Goal: Task Accomplishment & Management: Complete application form

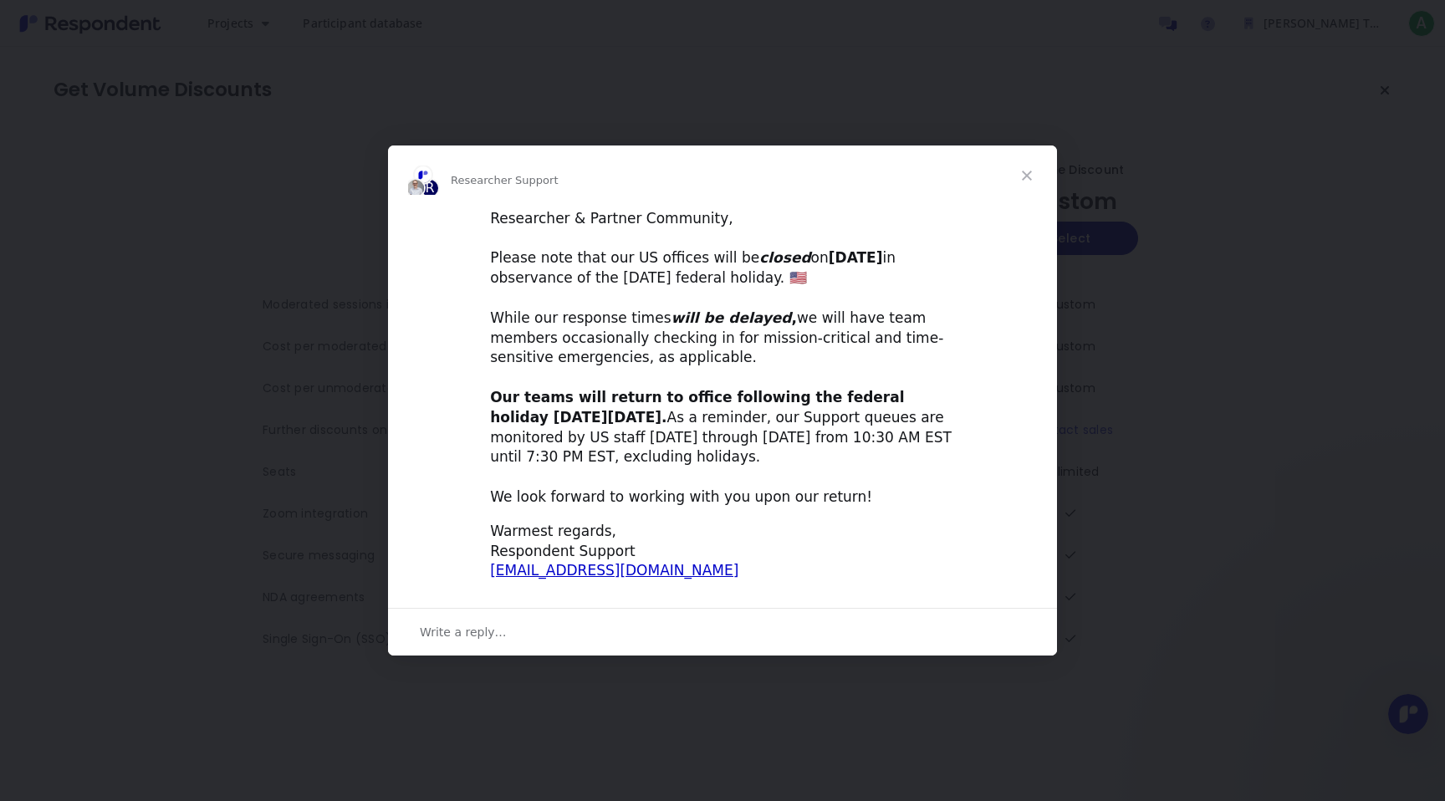
click at [1032, 181] on span "Close" at bounding box center [1026, 175] width 60 height 60
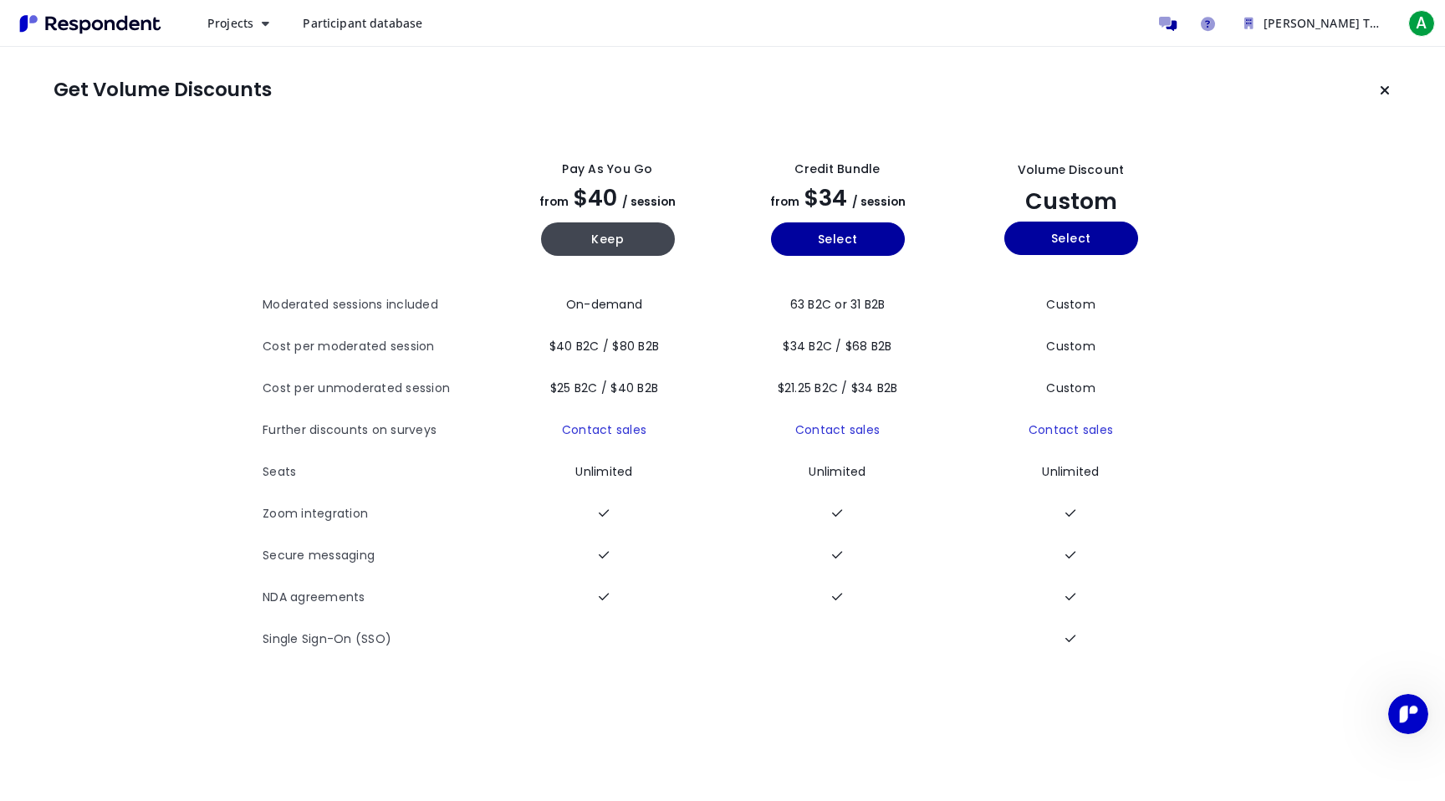
click at [1379, 89] on button "Keep current plan" at bounding box center [1384, 90] width 33 height 33
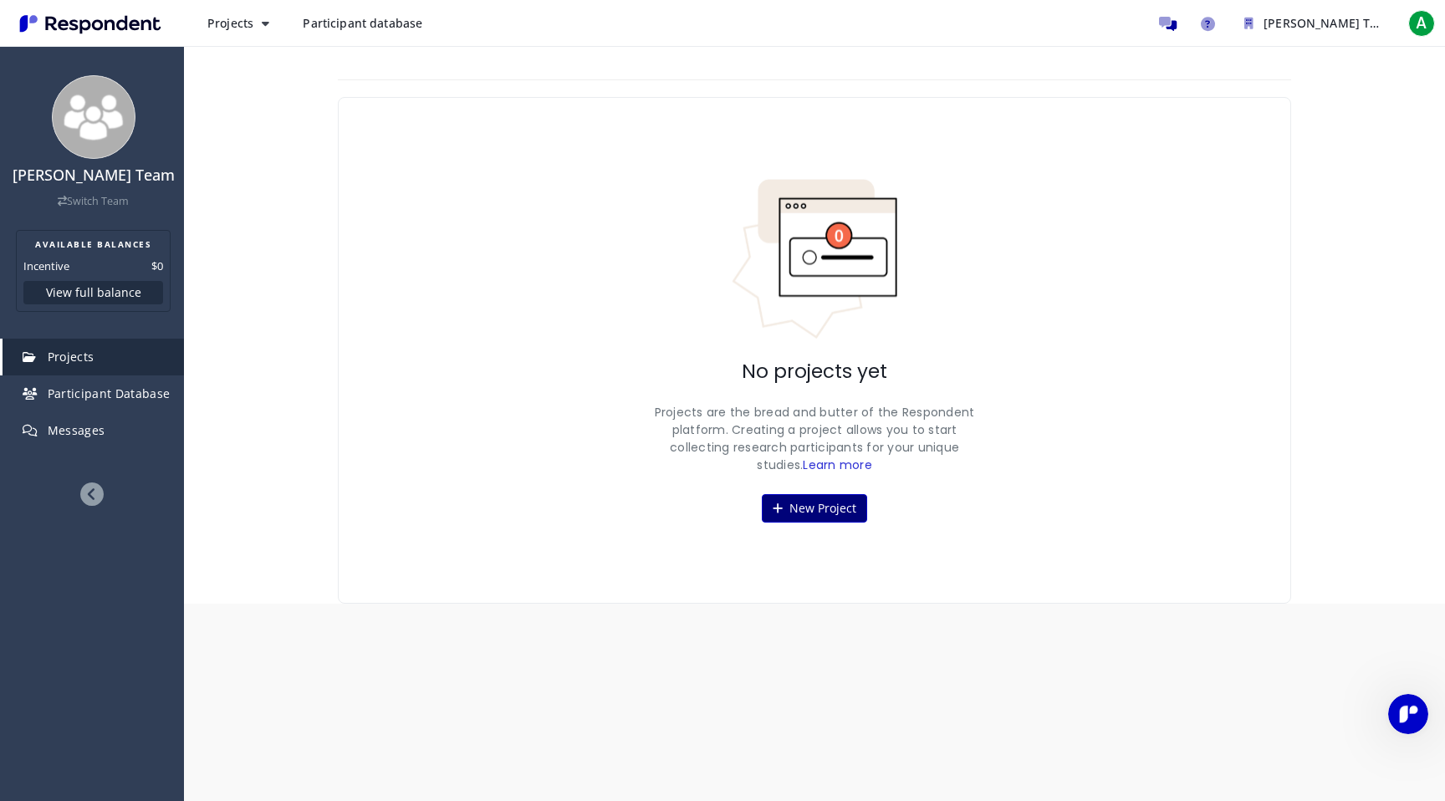
click at [798, 517] on button "New Project" at bounding box center [814, 508] width 105 height 28
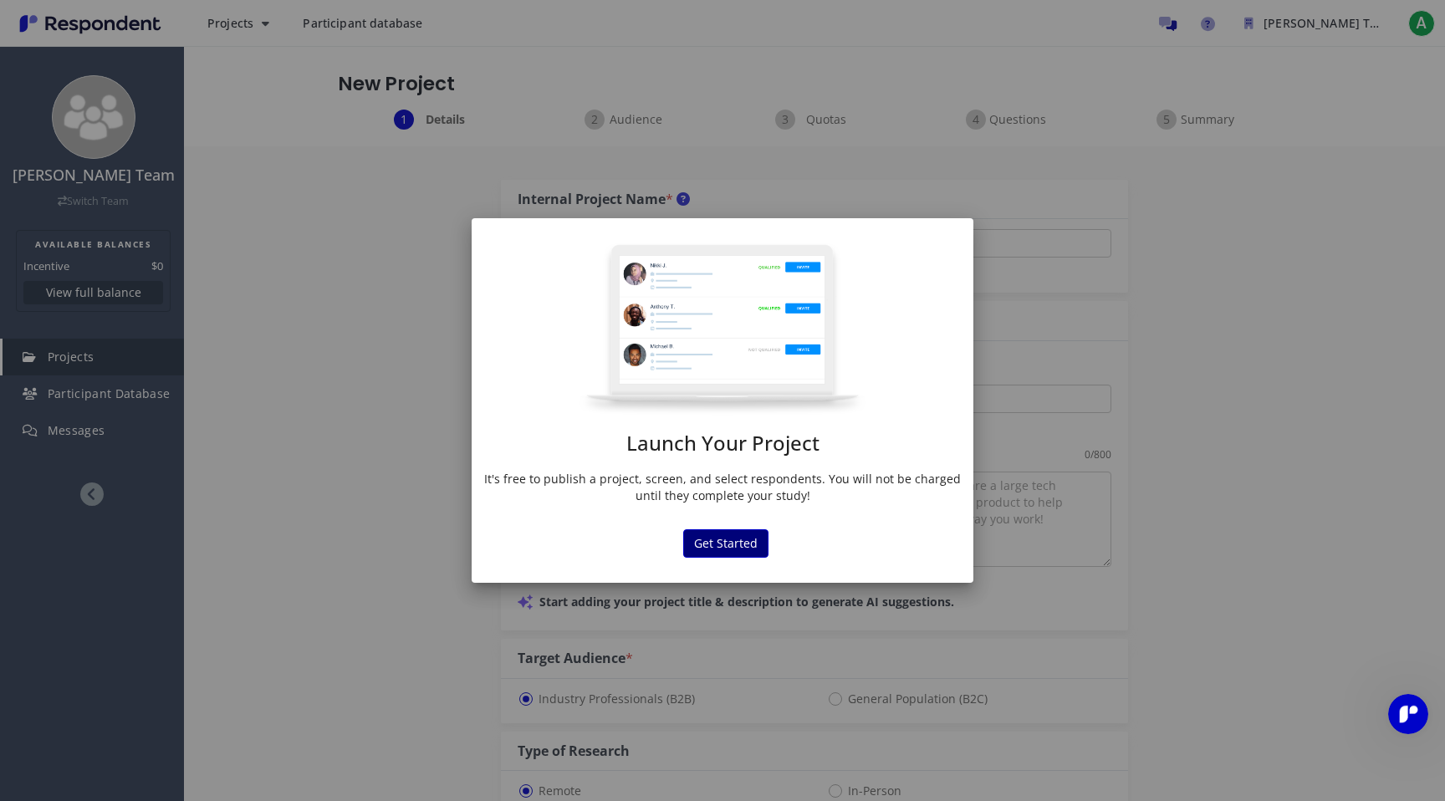
click at [736, 541] on button "Get Started" at bounding box center [725, 543] width 85 height 28
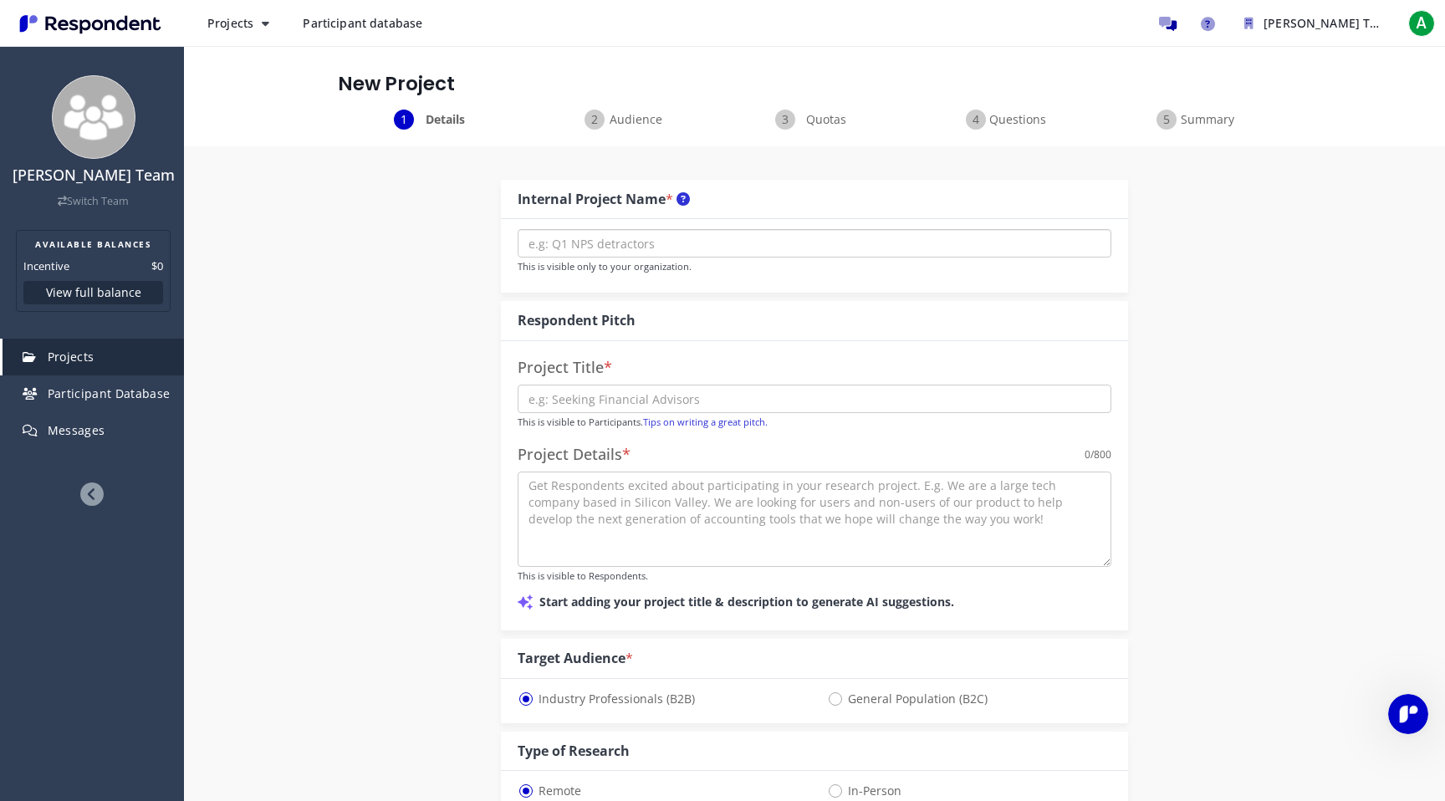
click at [564, 242] on input "text" at bounding box center [814, 243] width 594 height 28
type input "demo"
click at [556, 397] on input "text" at bounding box center [814, 399] width 594 height 28
type input "demo 1"
click at [584, 521] on textarea at bounding box center [814, 518] width 594 height 95
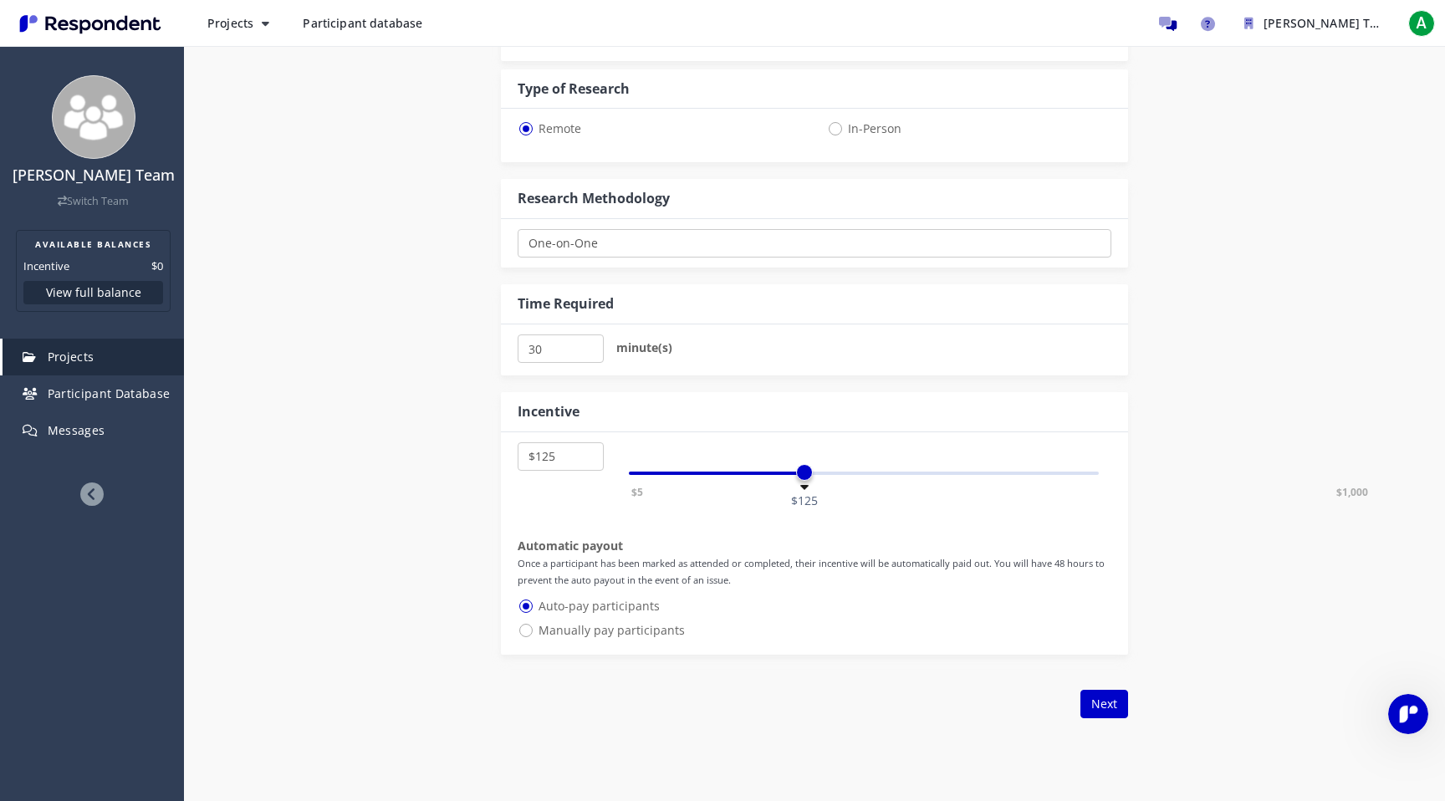
scroll to position [665, 0]
type textarea "acbjbacj c"
click at [647, 636] on span "Manually pay participants" at bounding box center [600, 628] width 167 height 20
click at [528, 632] on input "Manually pay participants" at bounding box center [522, 626] width 11 height 11
radio input "true"
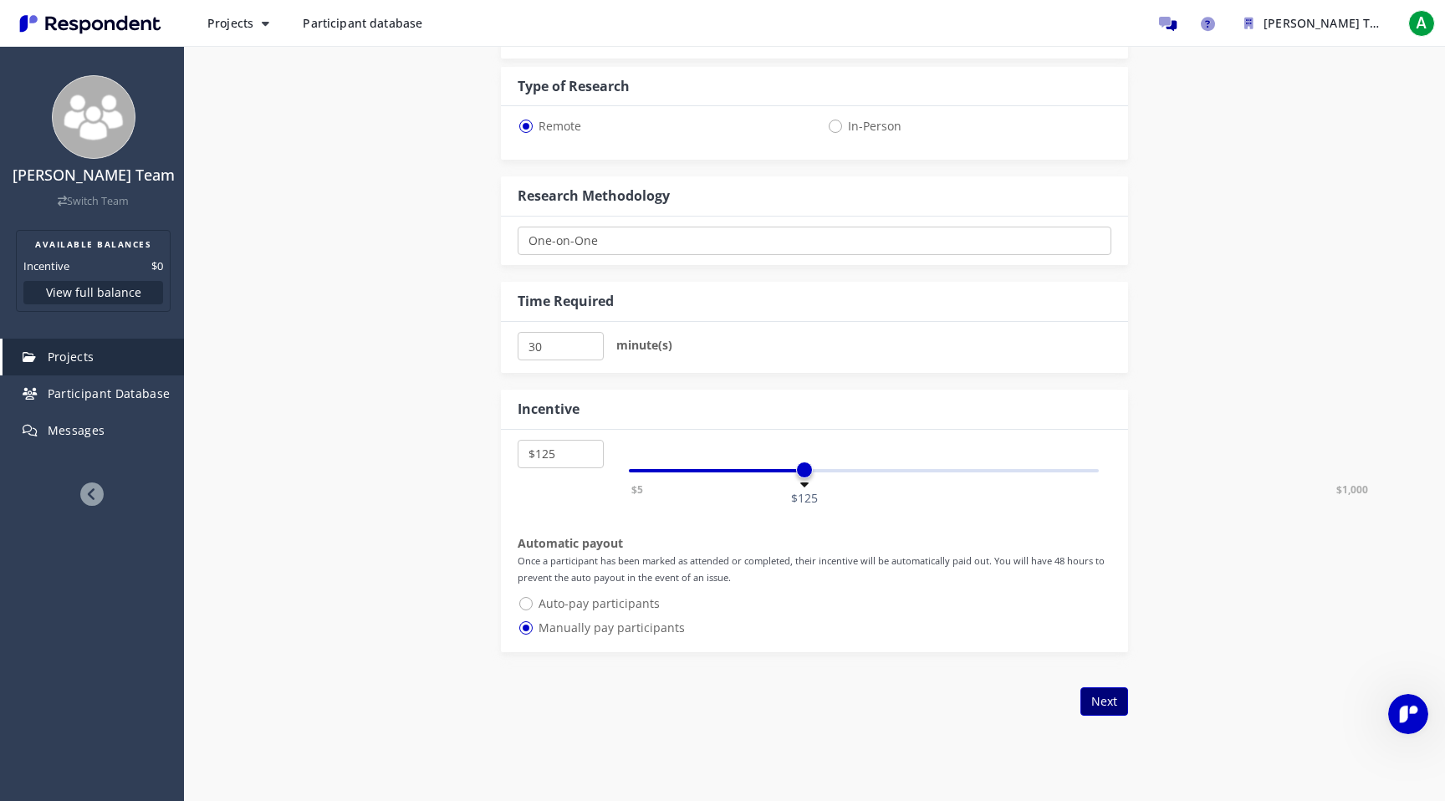
click at [1103, 695] on button "Next" at bounding box center [1104, 701] width 48 height 28
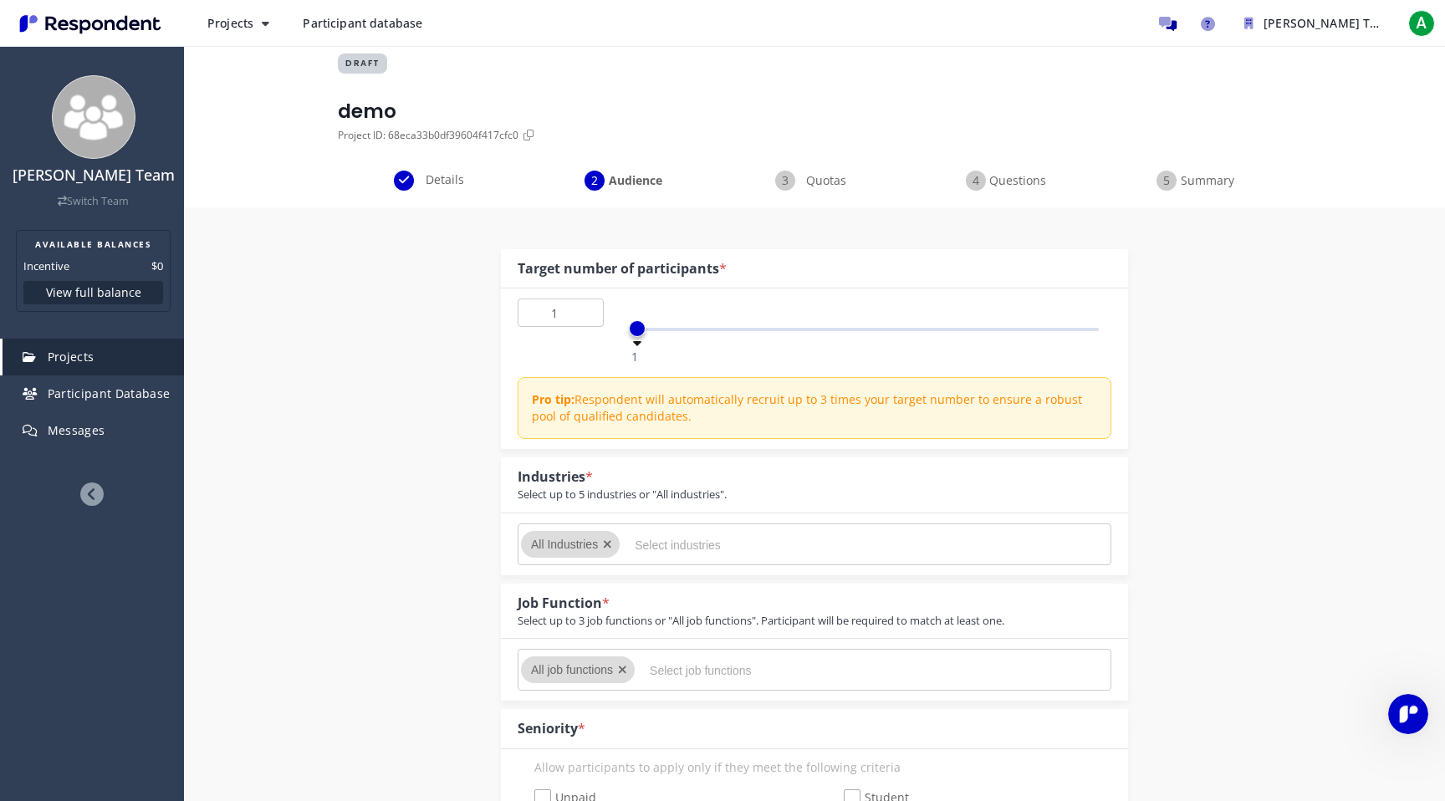
scroll to position [30, 0]
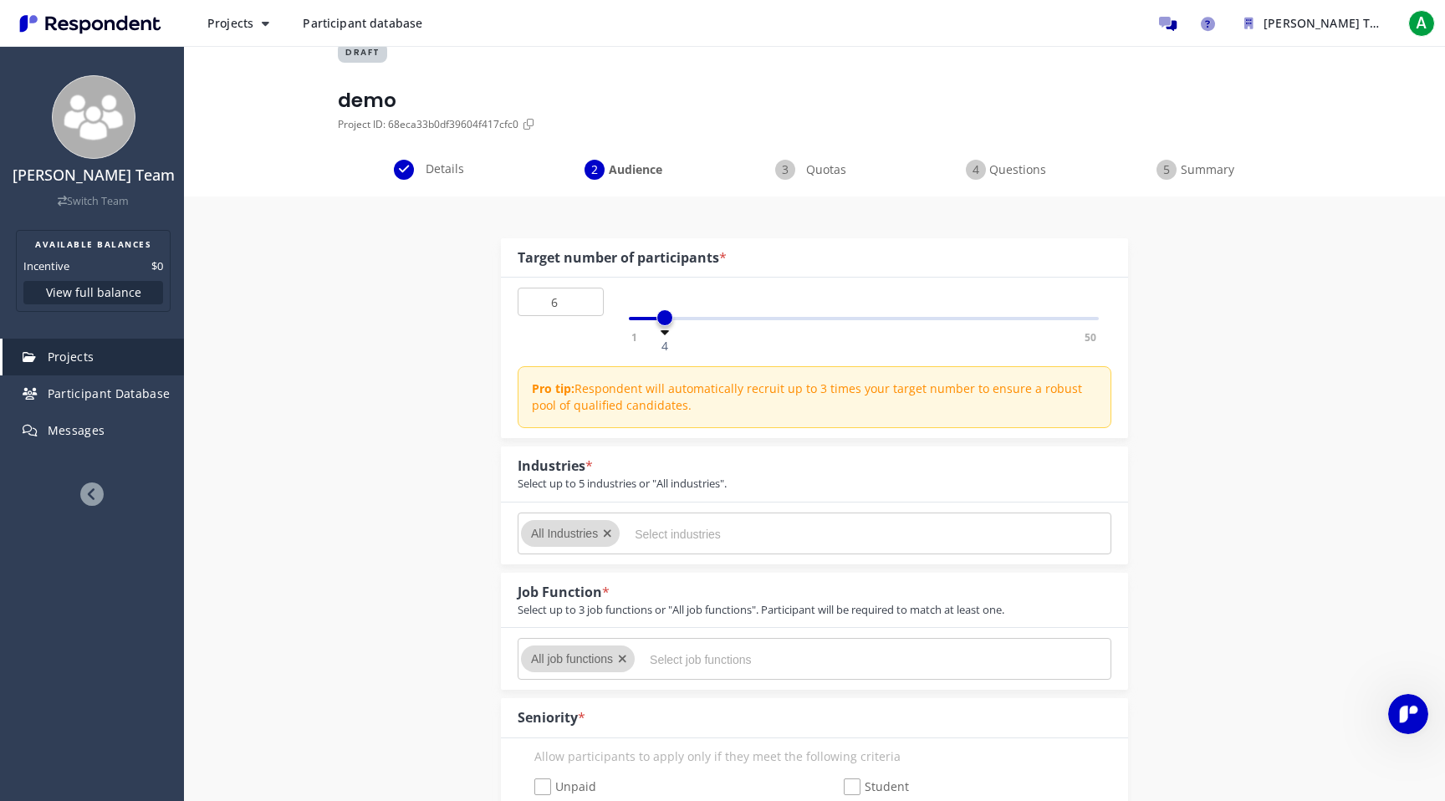
drag, startPoint x: 641, startPoint y: 314, endPoint x: 688, endPoint y: 317, distance: 46.9
click at [673, 317] on span at bounding box center [664, 317] width 17 height 17
type input "24"
drag, startPoint x: 688, startPoint y: 317, endPoint x: 851, endPoint y: 317, distance: 163.0
click at [851, 317] on span at bounding box center [849, 317] width 17 height 17
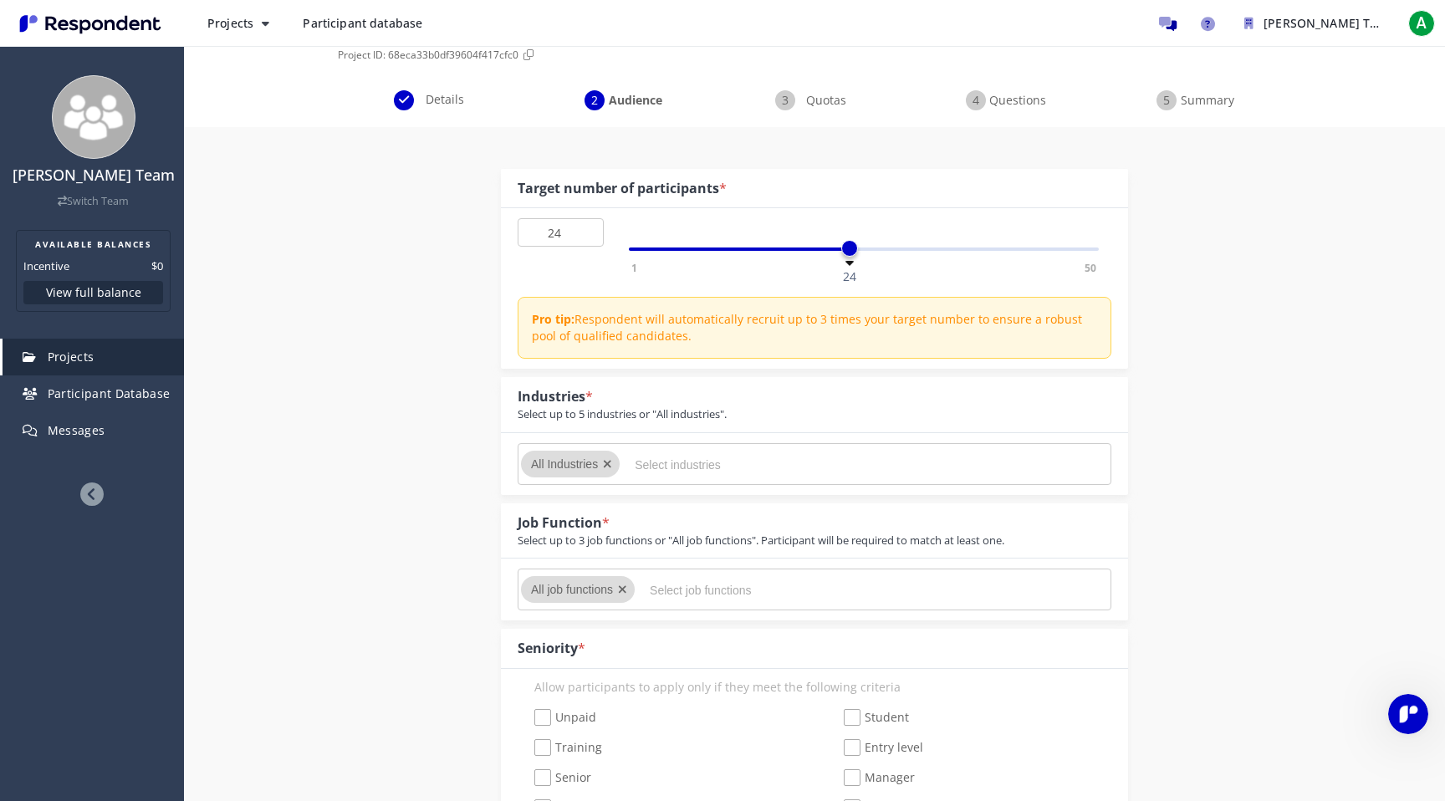
scroll to position [100, 0]
click at [763, 473] on input "Select industries" at bounding box center [760, 464] width 251 height 28
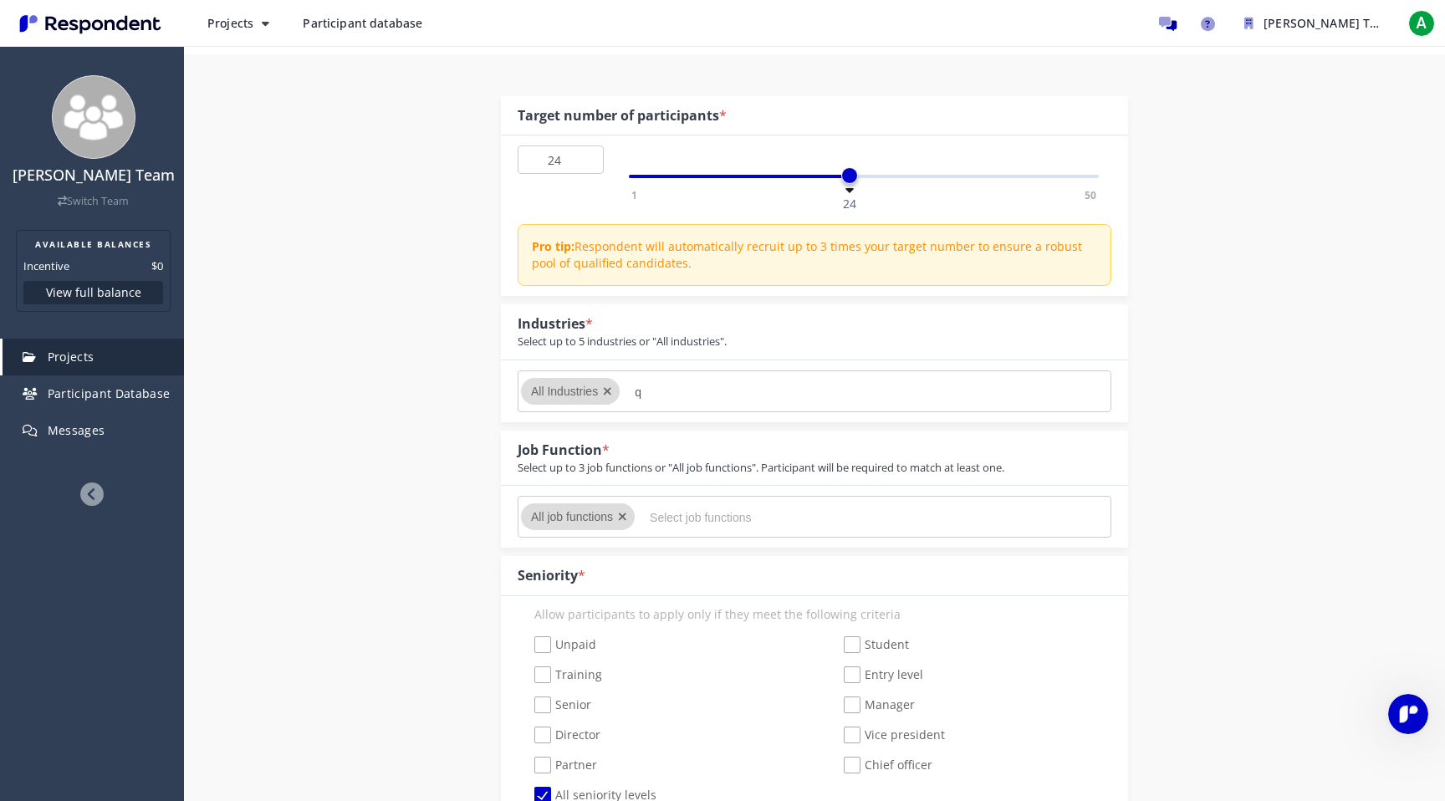
scroll to position [0, 0]
type input "q"
